Goal: Find contact information: Find contact information

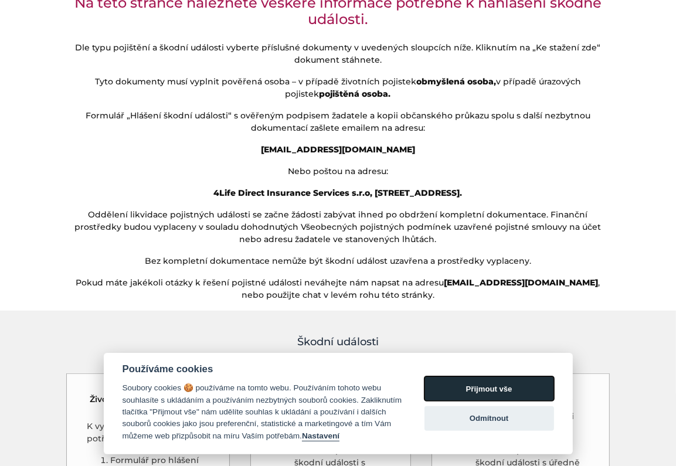
click at [477, 390] on button "Přijmout vše" at bounding box center [489, 388] width 130 height 25
checkbox input "true"
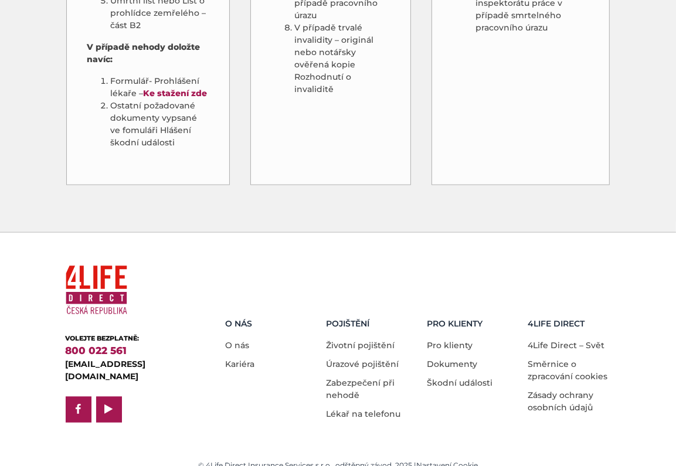
scroll to position [1120, 0]
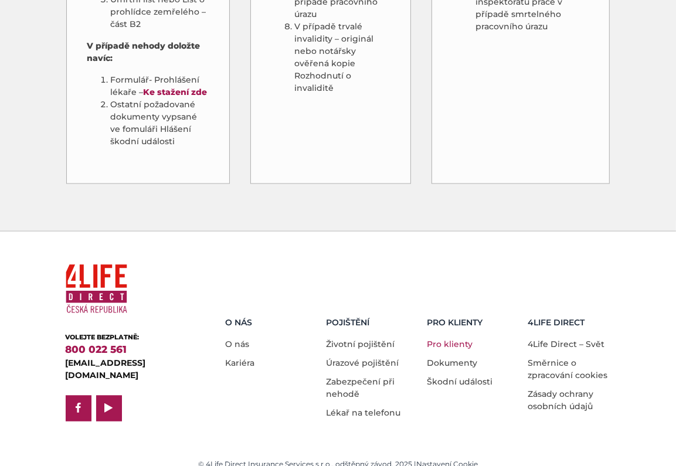
click at [455, 339] on link "Pro klienty" at bounding box center [450, 344] width 46 height 11
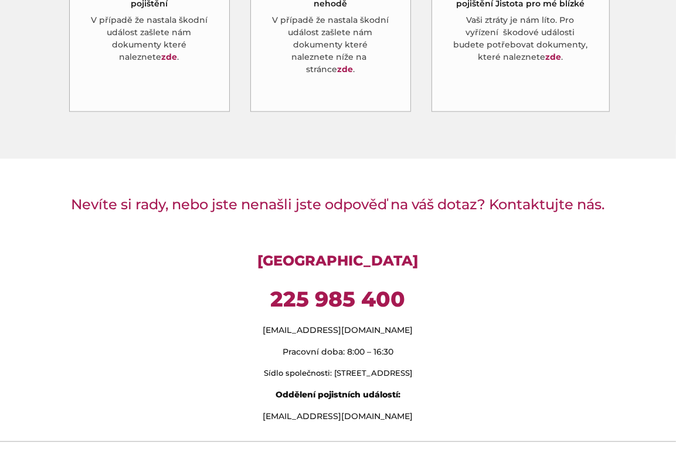
scroll to position [938, 0]
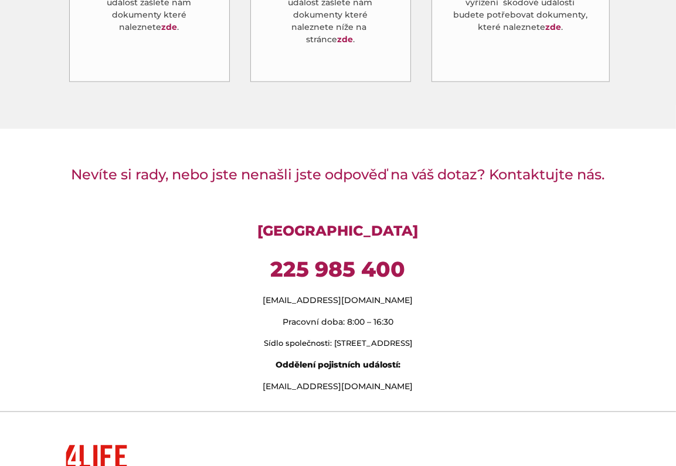
drag, startPoint x: 484, startPoint y: 300, endPoint x: 266, endPoint y: 298, distance: 218.1
click at [266, 338] on p "Sídlo společnosti: [STREET_ADDRESS]" at bounding box center [338, 344] width 545 height 12
drag, startPoint x: 266, startPoint y: 298, endPoint x: 284, endPoint y: 299, distance: 17.6
copy p ": [STREET_ADDRESS]"
click at [114, 294] on p "[EMAIL_ADDRESS][DOMAIN_NAME]" at bounding box center [338, 300] width 545 height 12
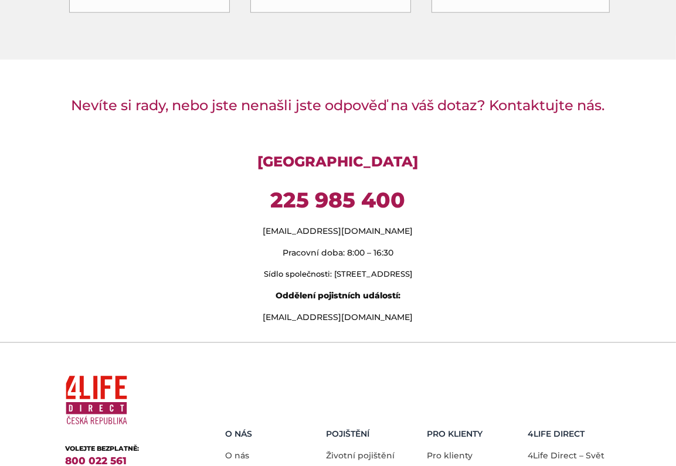
scroll to position [1076, 0]
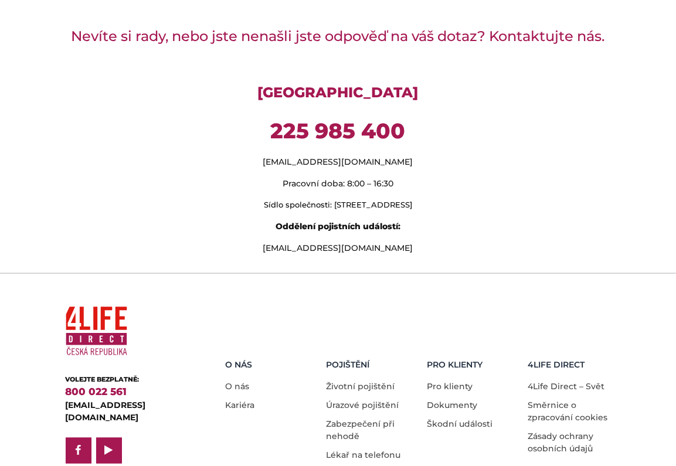
drag, startPoint x: 59, startPoint y: 261, endPoint x: 104, endPoint y: 292, distance: 54.6
click at [91, 302] on div "VOLEJTE BEZPLATNĚ: 800 022 561 [EMAIL_ADDRESS][DOMAIN_NAME] facebook play" at bounding box center [127, 383] width 141 height 162
drag, startPoint x: 131, startPoint y: 306, endPoint x: 172, endPoint y: 301, distance: 40.7
click at [118, 303] on div "VOLEJTE BEZPLATNĚ: 800 022 561 [EMAIL_ADDRESS][DOMAIN_NAME] facebook play" at bounding box center [127, 383] width 141 height 162
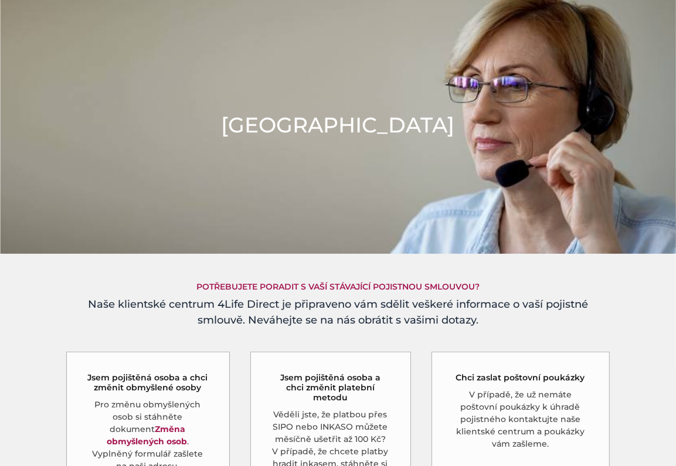
scroll to position [0, 0]
